Goal: Information Seeking & Learning: Find specific fact

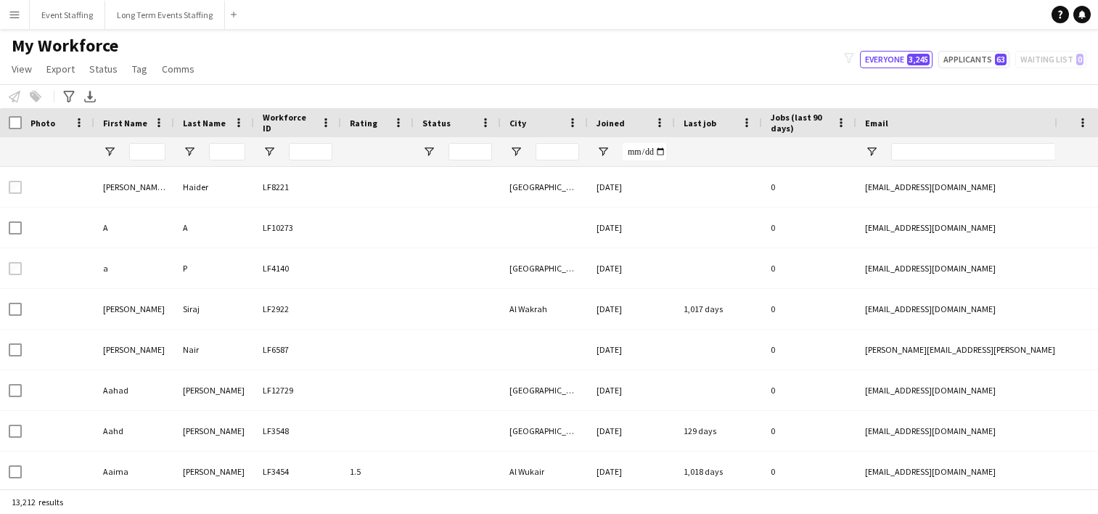
type input "******"
